Goal: Navigation & Orientation: Go to known website

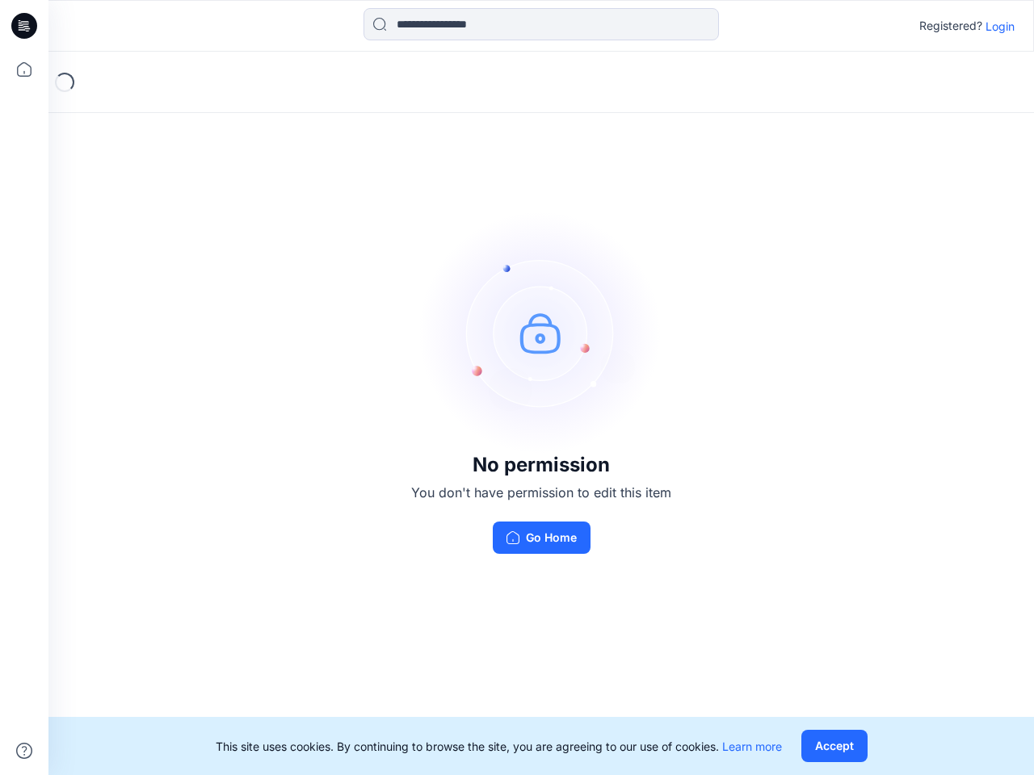
click at [517, 388] on img at bounding box center [541, 333] width 242 height 242
click at [25, 26] on icon at bounding box center [26, 26] width 6 height 1
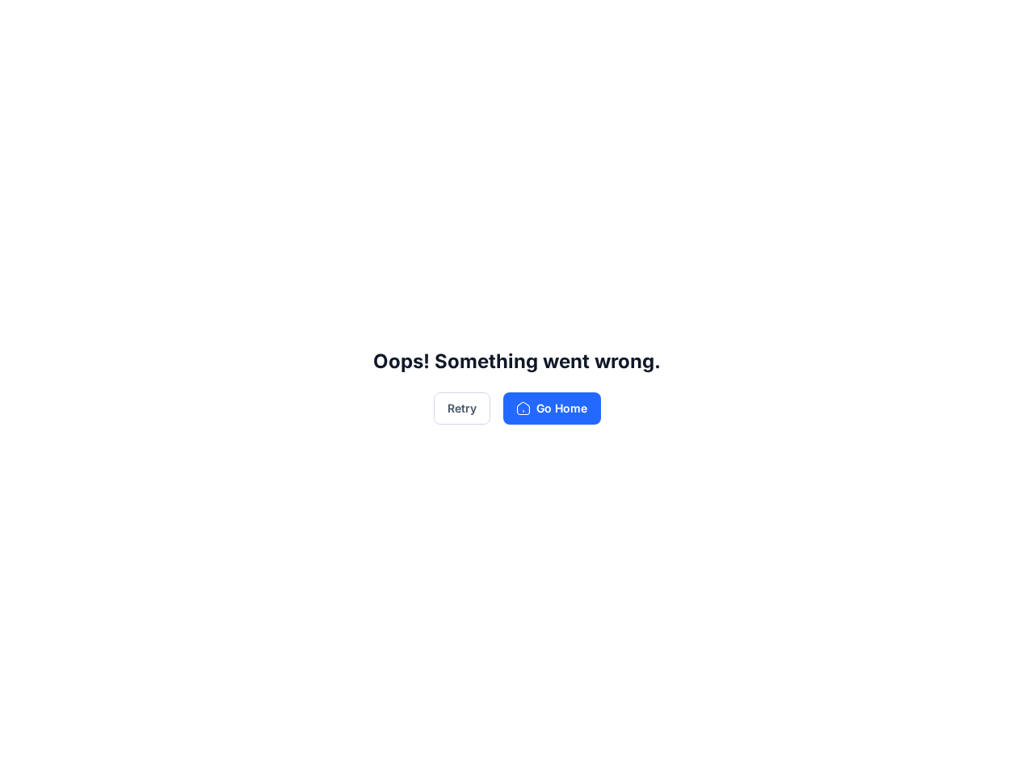
click at [24, 69] on div "Oops! Something went wrong. Retry Go Home" at bounding box center [517, 387] width 1034 height 775
click at [24, 751] on div "Oops! Something went wrong. Retry Go Home" at bounding box center [517, 387] width 1034 height 775
click at [541, 24] on div "Oops! Something went wrong. Retry Go Home" at bounding box center [517, 387] width 1034 height 775
click at [1000, 26] on div "Oops! Something went wrong. Retry Go Home" at bounding box center [517, 387] width 1034 height 775
click at [833, 746] on div "Oops! Something went wrong. Retry Go Home" at bounding box center [517, 387] width 1034 height 775
